Goal: Information Seeking & Learning: Find specific fact

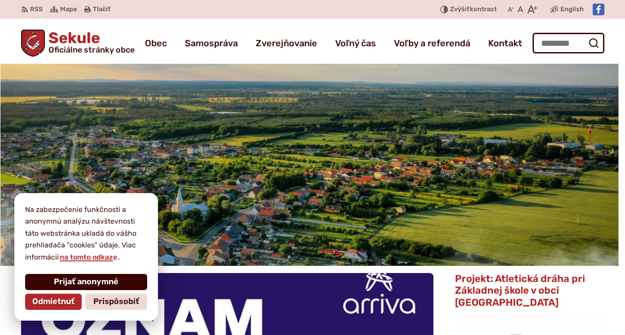
click at [85, 285] on span "Prijať anonymné" at bounding box center [86, 282] width 65 height 10
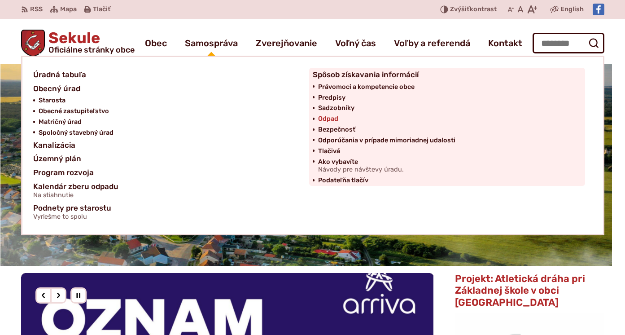
click at [323, 119] on span "Odpad" at bounding box center [328, 118] width 20 height 11
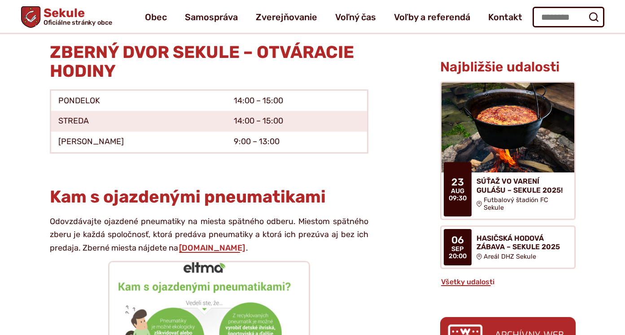
scroll to position [294, 0]
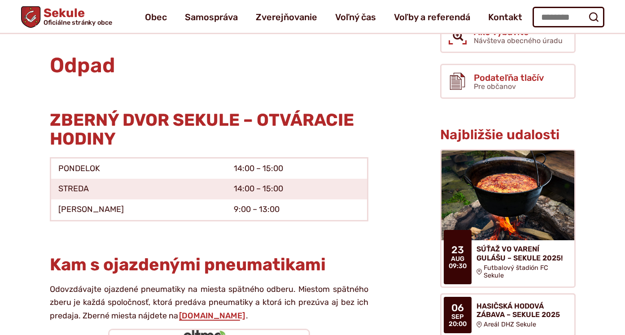
click at [198, 115] on strong "ZBERNÝ DVOR SEKULE – OTVÁRACIE HODINY" at bounding box center [202, 128] width 304 height 39
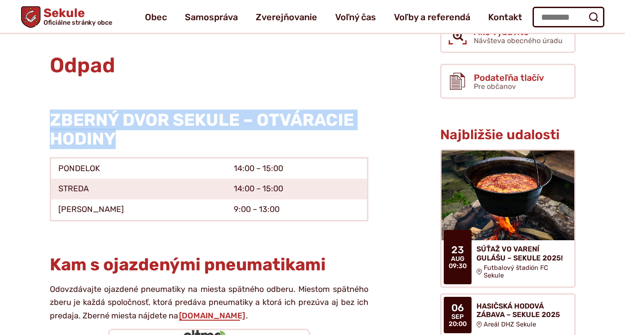
click at [198, 115] on strong "ZBERNÝ DVOR SEKULE – OTVÁRACIE HODINY" at bounding box center [202, 128] width 304 height 39
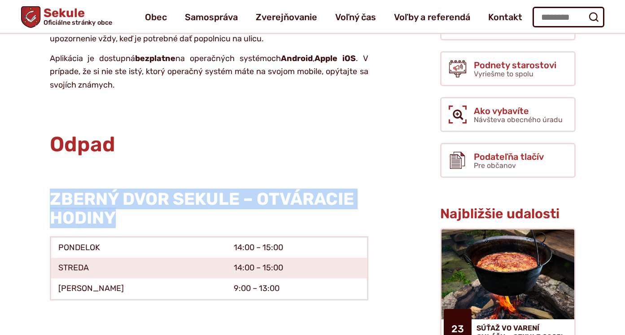
scroll to position [137, 0]
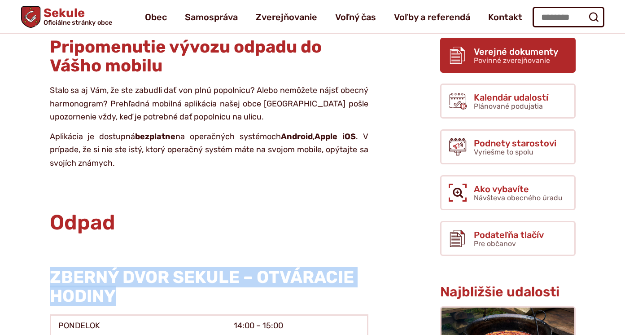
click at [525, 59] on span "Povinné zverejňovanie" at bounding box center [512, 60] width 76 height 9
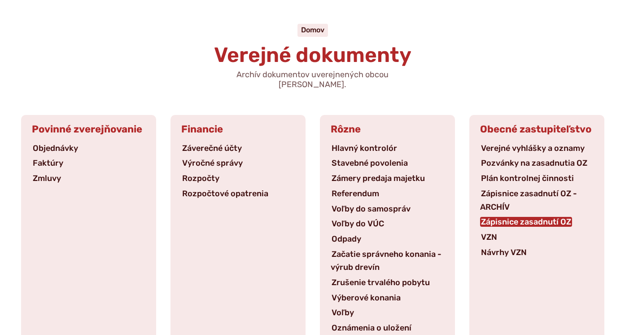
scroll to position [89, 0]
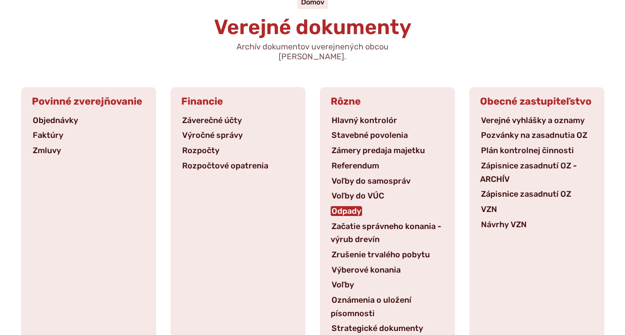
click at [341, 206] on link "Odpady" at bounding box center [346, 211] width 31 height 10
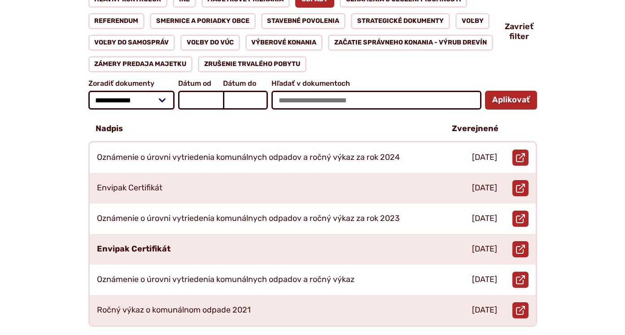
scroll to position [63, 0]
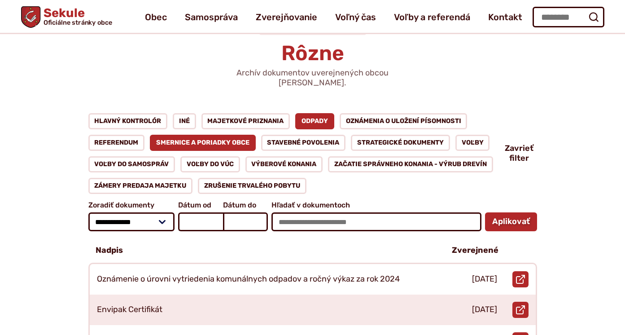
click at [226, 135] on link "Smernice a poriadky obce" at bounding box center [203, 143] width 106 height 16
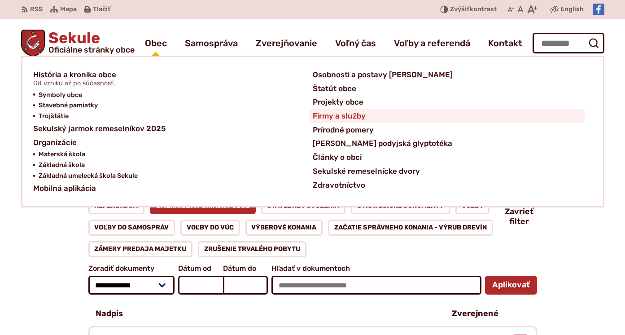
click at [362, 110] on span "Firmy a služby" at bounding box center [339, 116] width 53 height 14
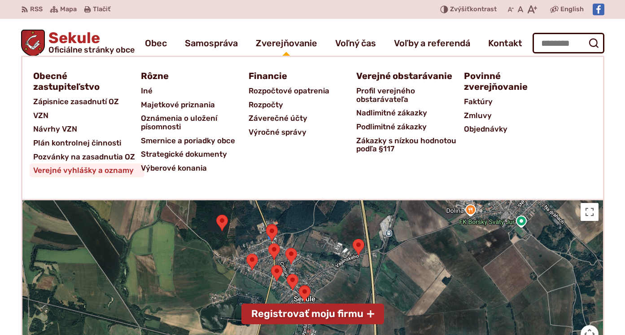
click at [91, 167] on span "Verejné vyhlášky a oznamy" at bounding box center [83, 170] width 100 height 14
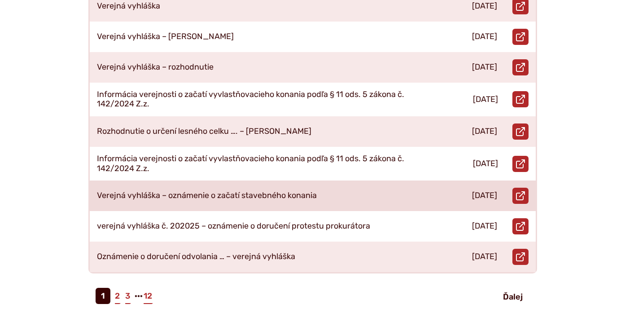
scroll to position [412, 0]
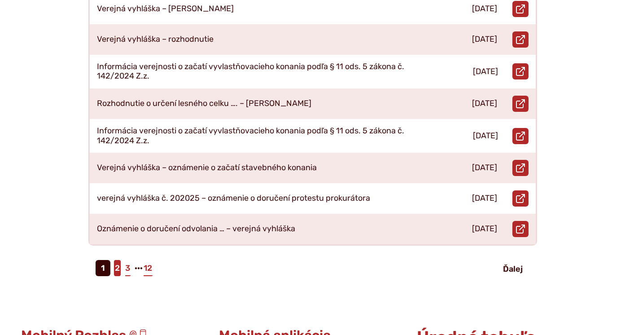
click at [115, 261] on link "2" at bounding box center [117, 268] width 7 height 16
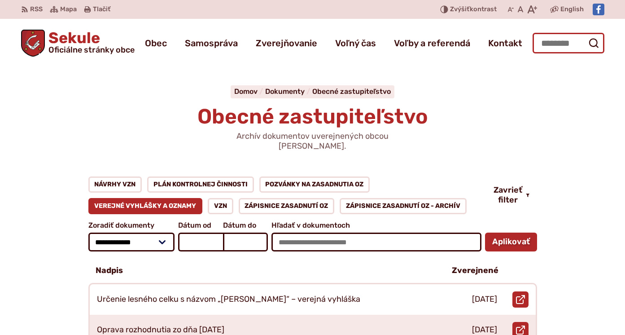
click at [549, 42] on input "Hľadať:" at bounding box center [568, 43] width 72 height 21
type input "**********"
click at [593, 43] on button "Odoslať vyhľadávací formulár" at bounding box center [593, 43] width 16 height 16
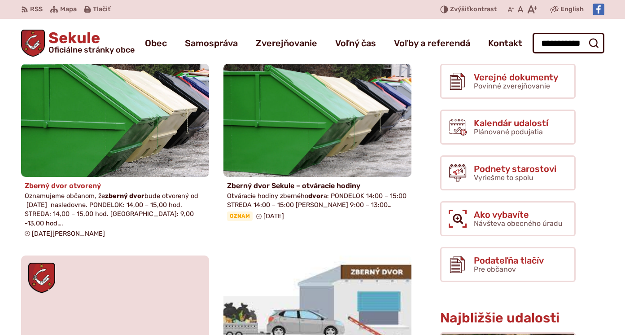
click at [153, 133] on img at bounding box center [115, 120] width 216 height 130
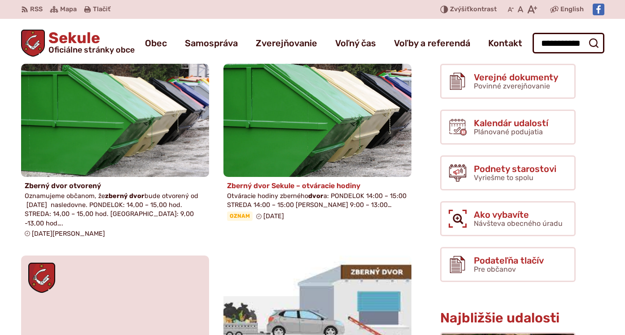
click at [287, 140] on img at bounding box center [317, 120] width 216 height 130
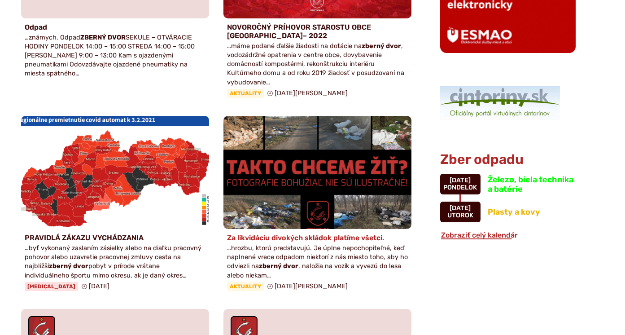
scroll to position [740, 0]
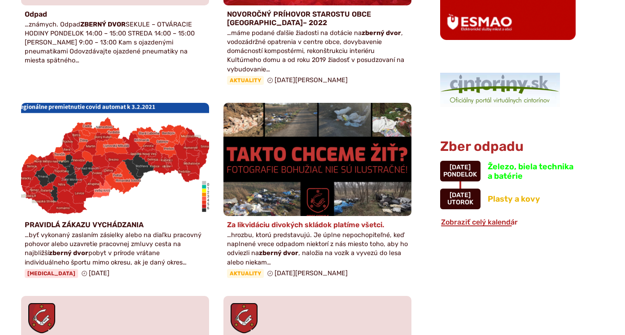
click at [305, 220] on h4 "Za likvidáciu divokých skládok platíme všetci." at bounding box center [317, 224] width 181 height 9
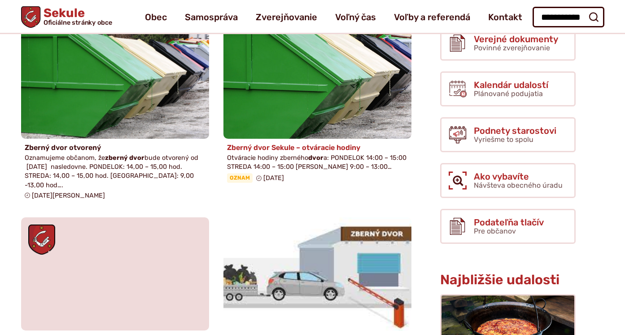
scroll to position [0, 0]
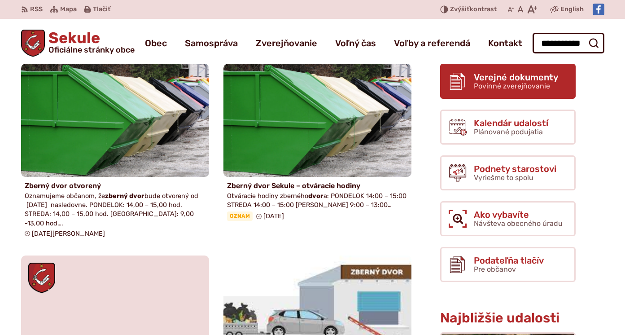
click at [539, 79] on span "Verejné dokumenty" at bounding box center [516, 77] width 84 height 10
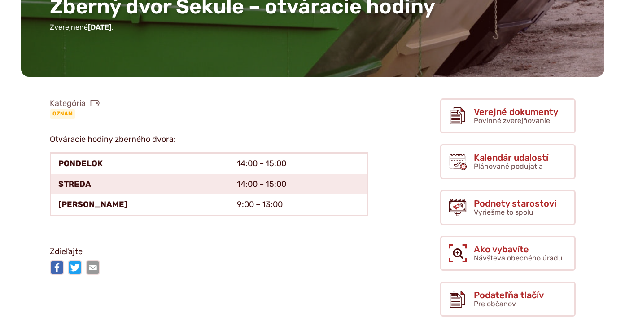
scroll to position [59, 0]
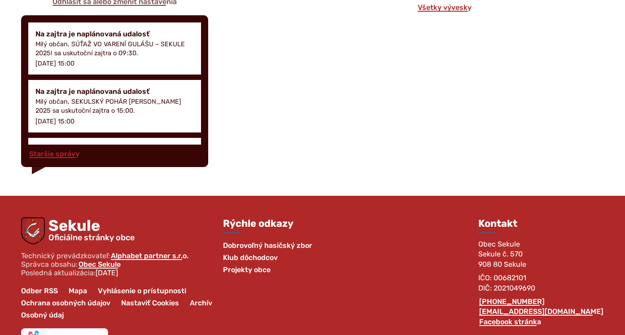
scroll to position [1840, 0]
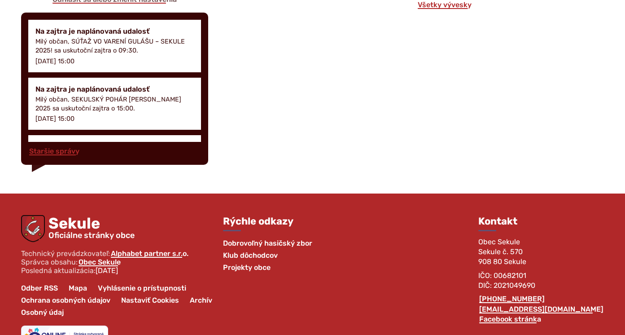
scroll to position [1088, 0]
